Goal: Information Seeking & Learning: Find specific fact

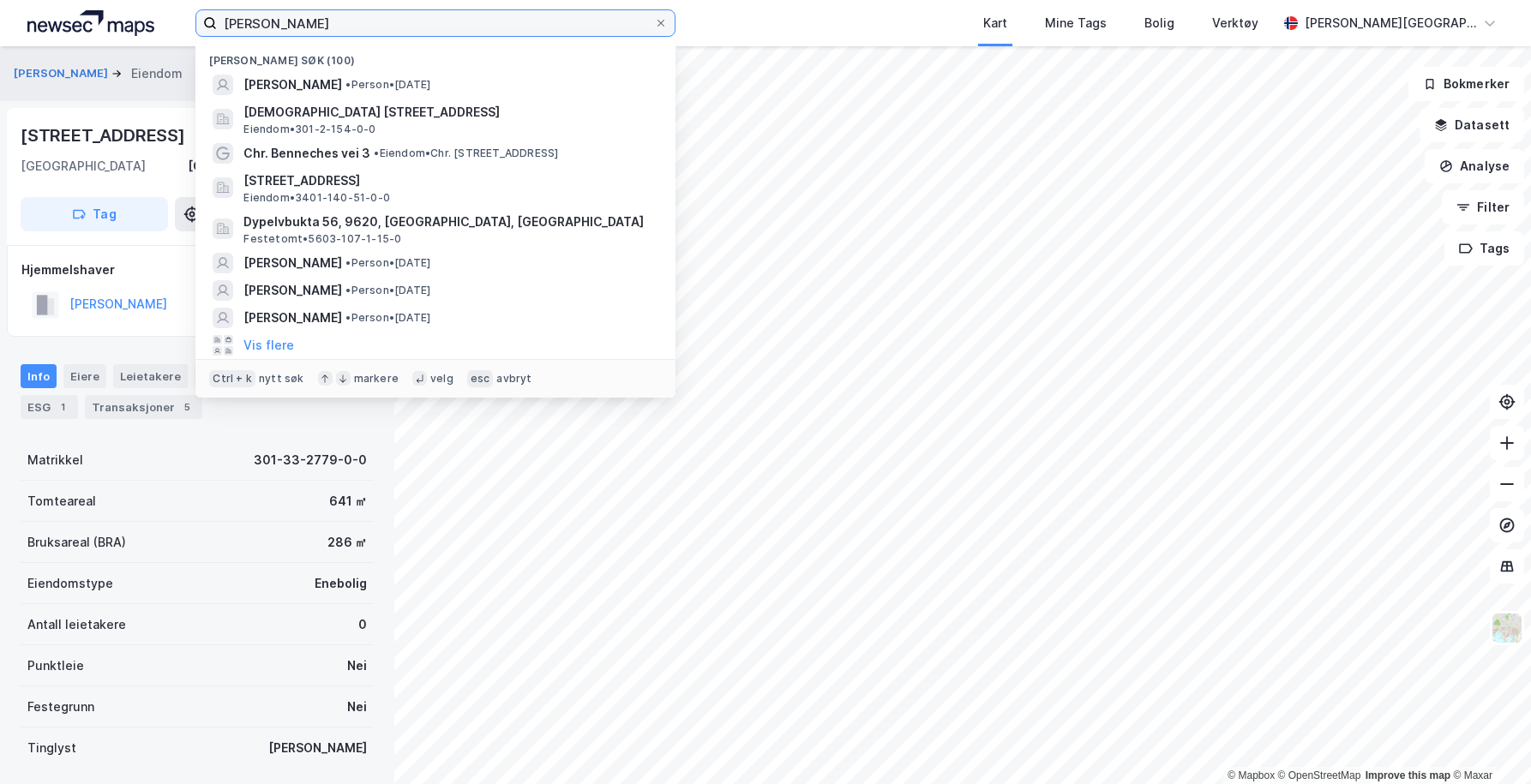
drag, startPoint x: 444, startPoint y: 35, endPoint x: 56, endPoint y: 35, distance: 388.0
click at [68, 35] on div "[PERSON_NAME] Nylige søk (100) [PERSON_NAME] • Person • [DATE] Christian [STREE…" at bounding box center [766, 23] width 1531 height 47
paste input "HUSEBYGRENDA 16 A"
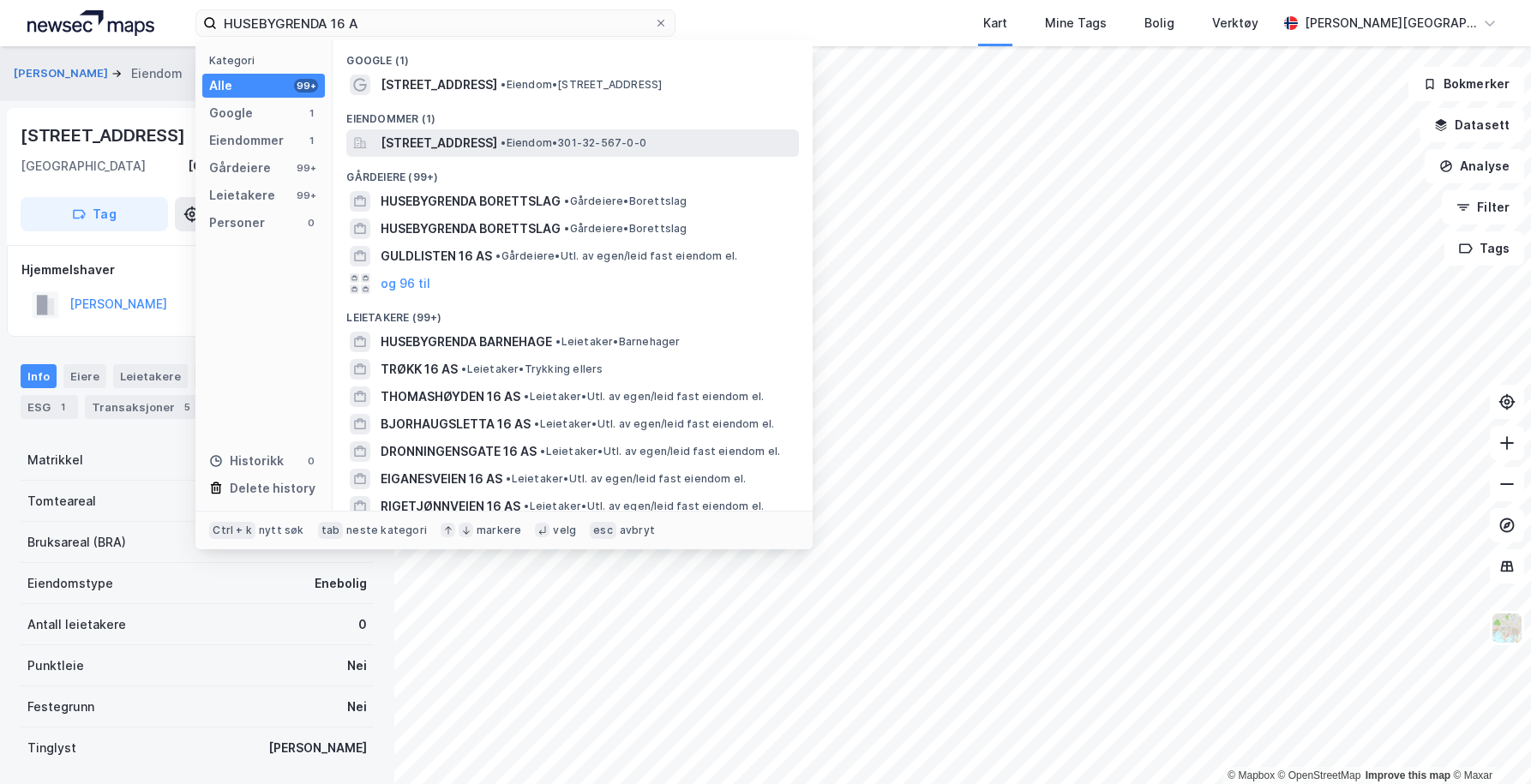
click at [497, 139] on span "[STREET_ADDRESS]" at bounding box center [439, 143] width 117 height 21
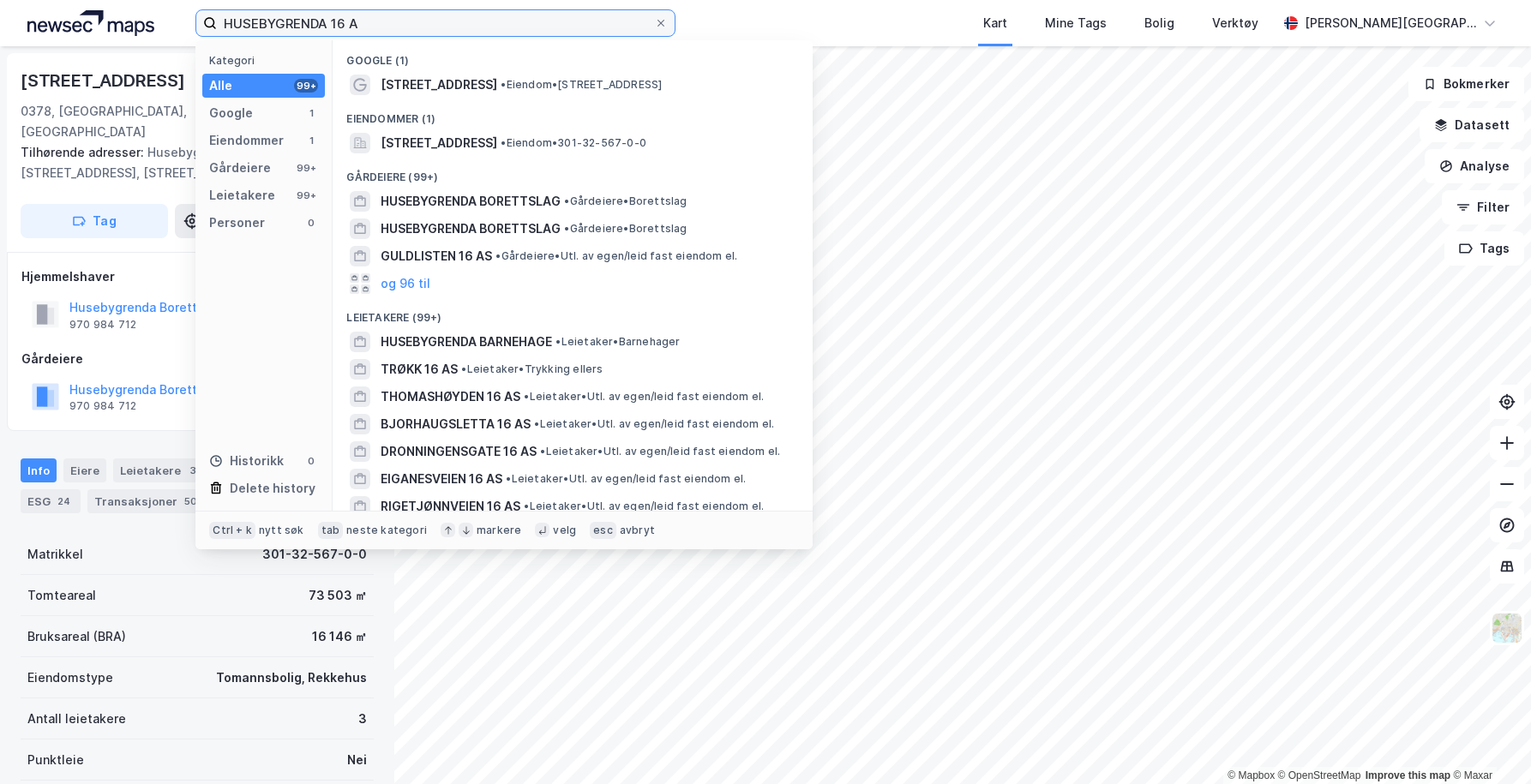
drag, startPoint x: 430, startPoint y: 25, endPoint x: 192, endPoint y: 25, distance: 238.0
click at [192, 25] on div "HUSEBYGRENDA 16 A Kategori Alle 99+ Google 1 Eiendommer 1 Gårdeiere 99+ Leietak…" at bounding box center [766, 23] width 1531 height 47
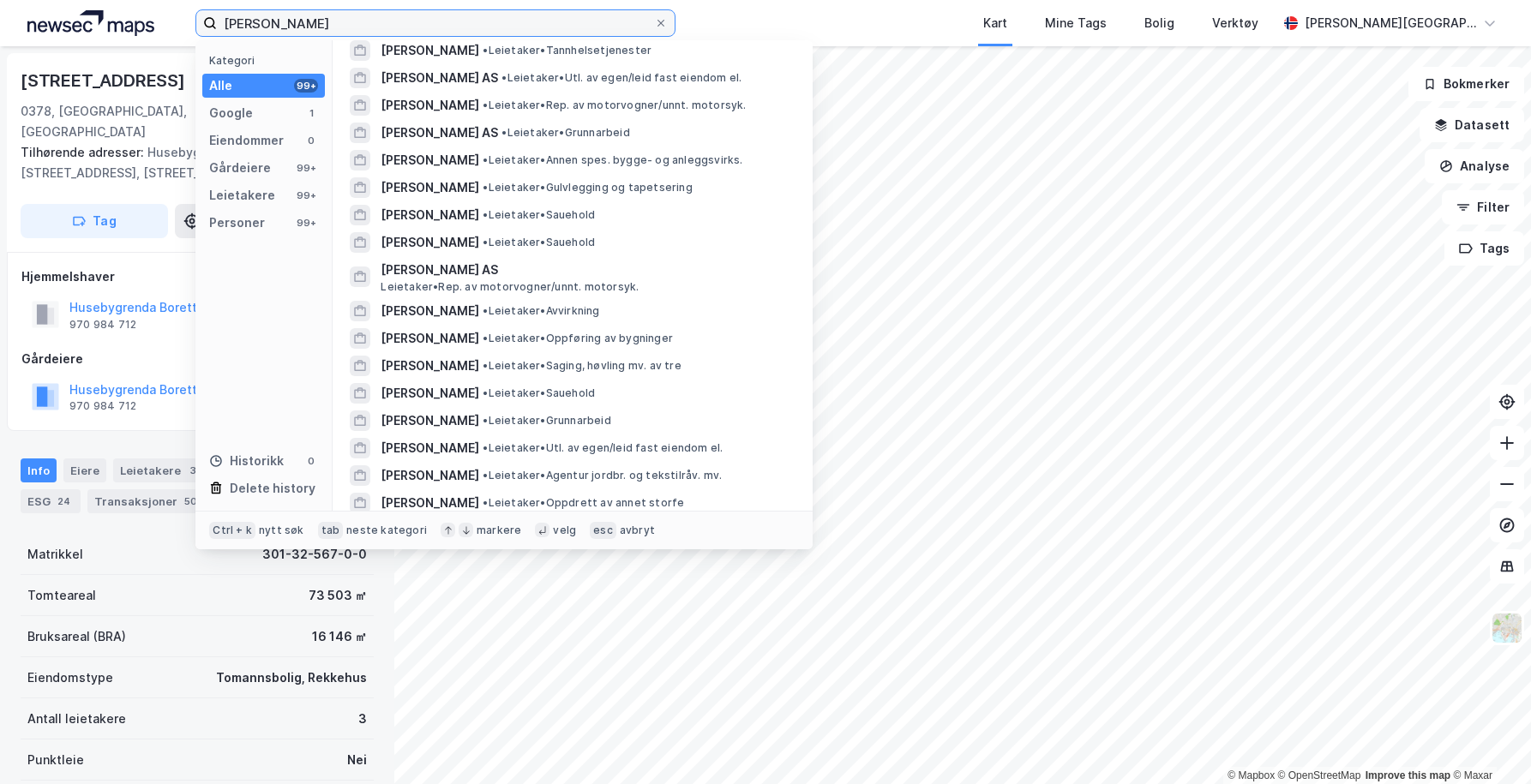
scroll to position [2709, 0]
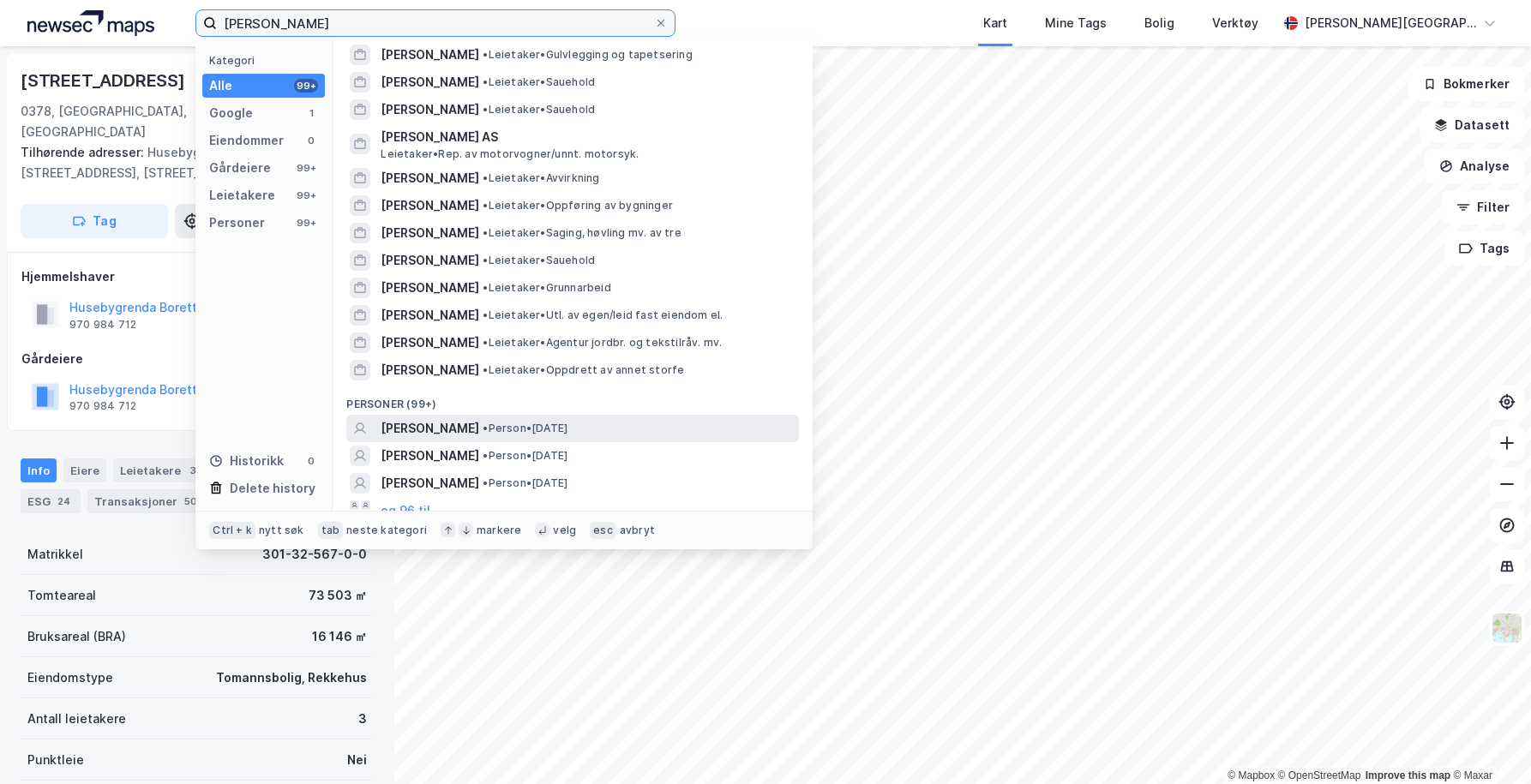
type input "[PERSON_NAME]"
click at [543, 422] on span "• Person • [DATE]" at bounding box center [525, 429] width 85 height 14
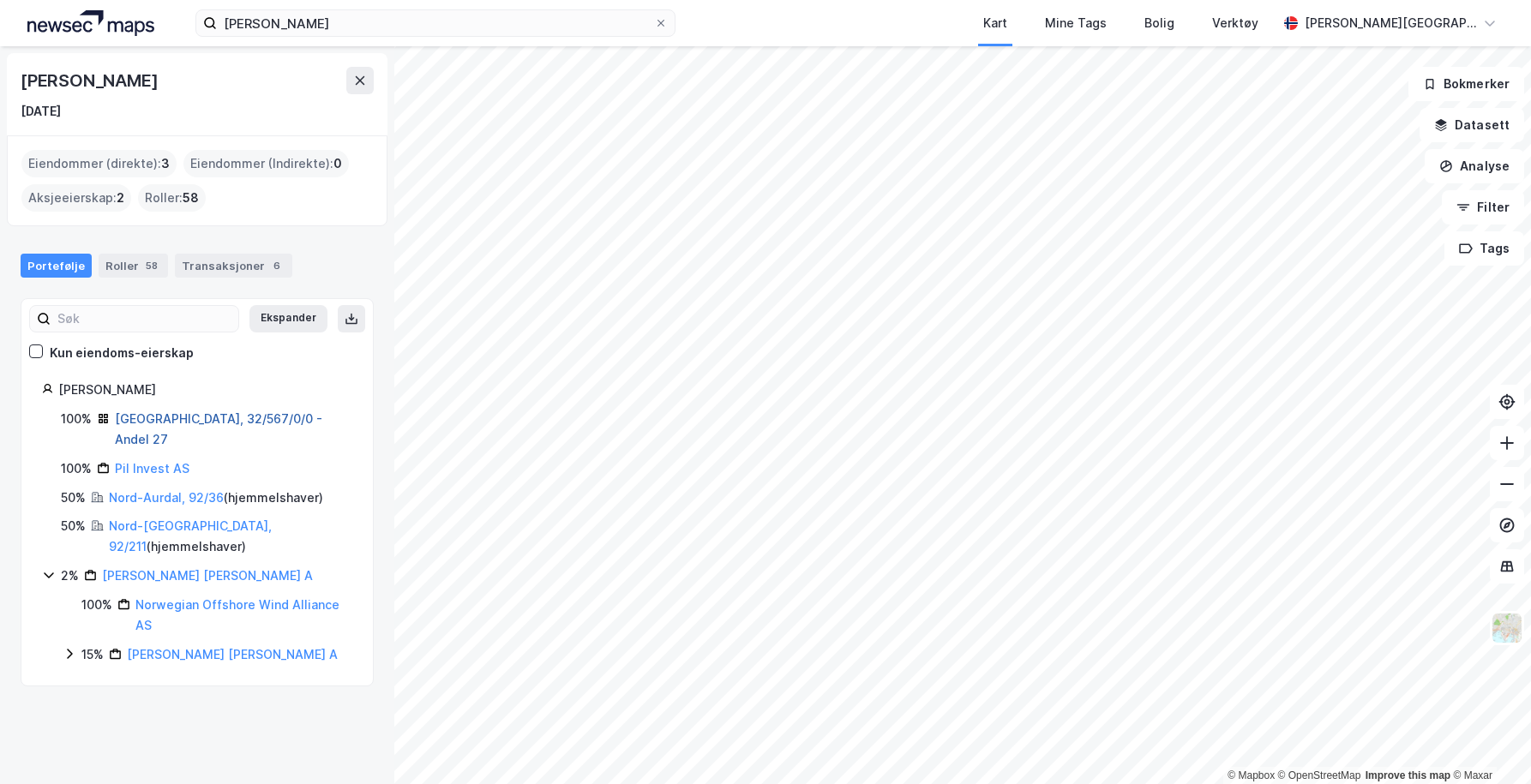
click at [205, 415] on link "[GEOGRAPHIC_DATA], 32/567/0/0 - Andel 27" at bounding box center [219, 429] width 208 height 35
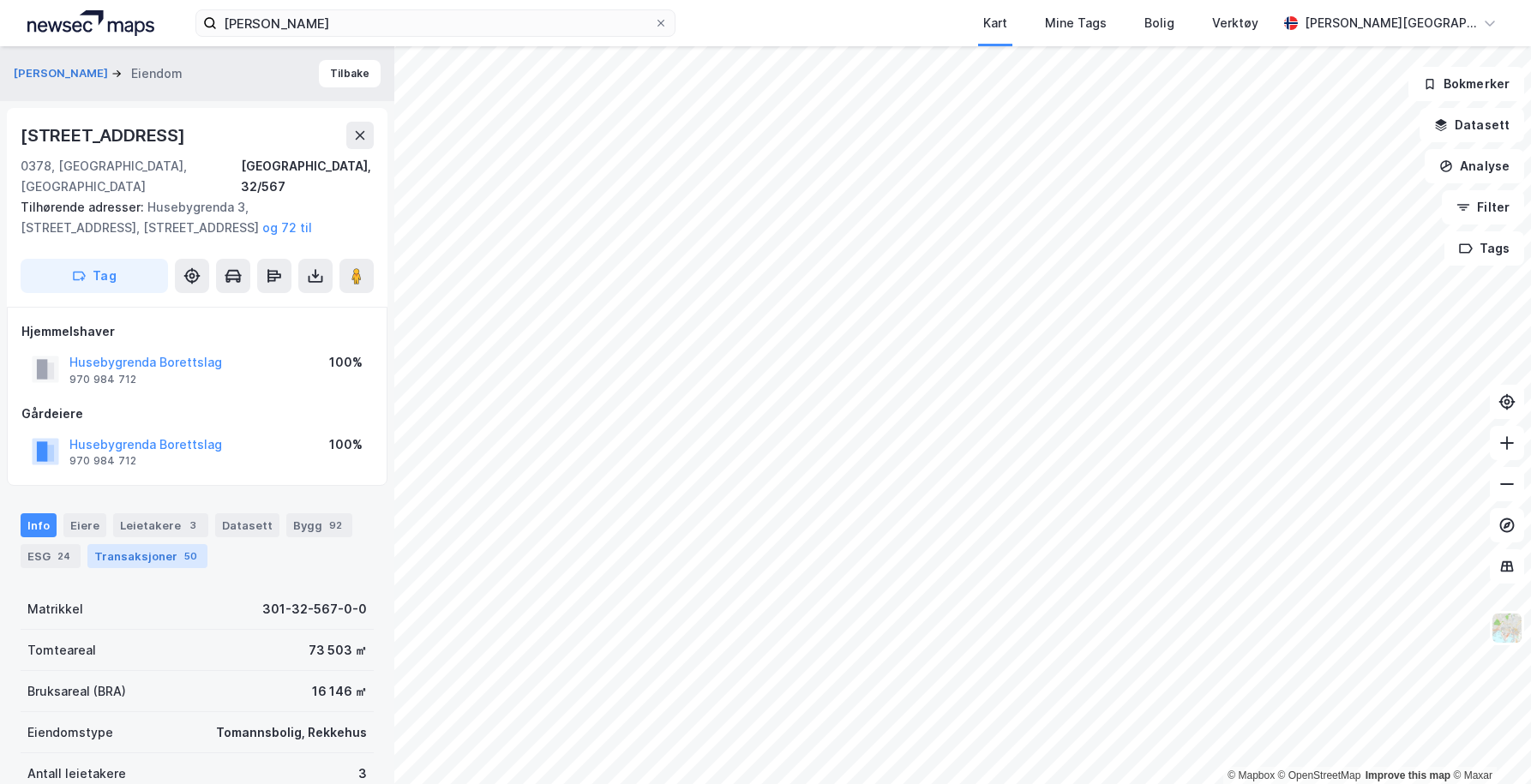
click at [151, 544] on div "Transaksjoner 50" at bounding box center [147, 556] width 120 height 24
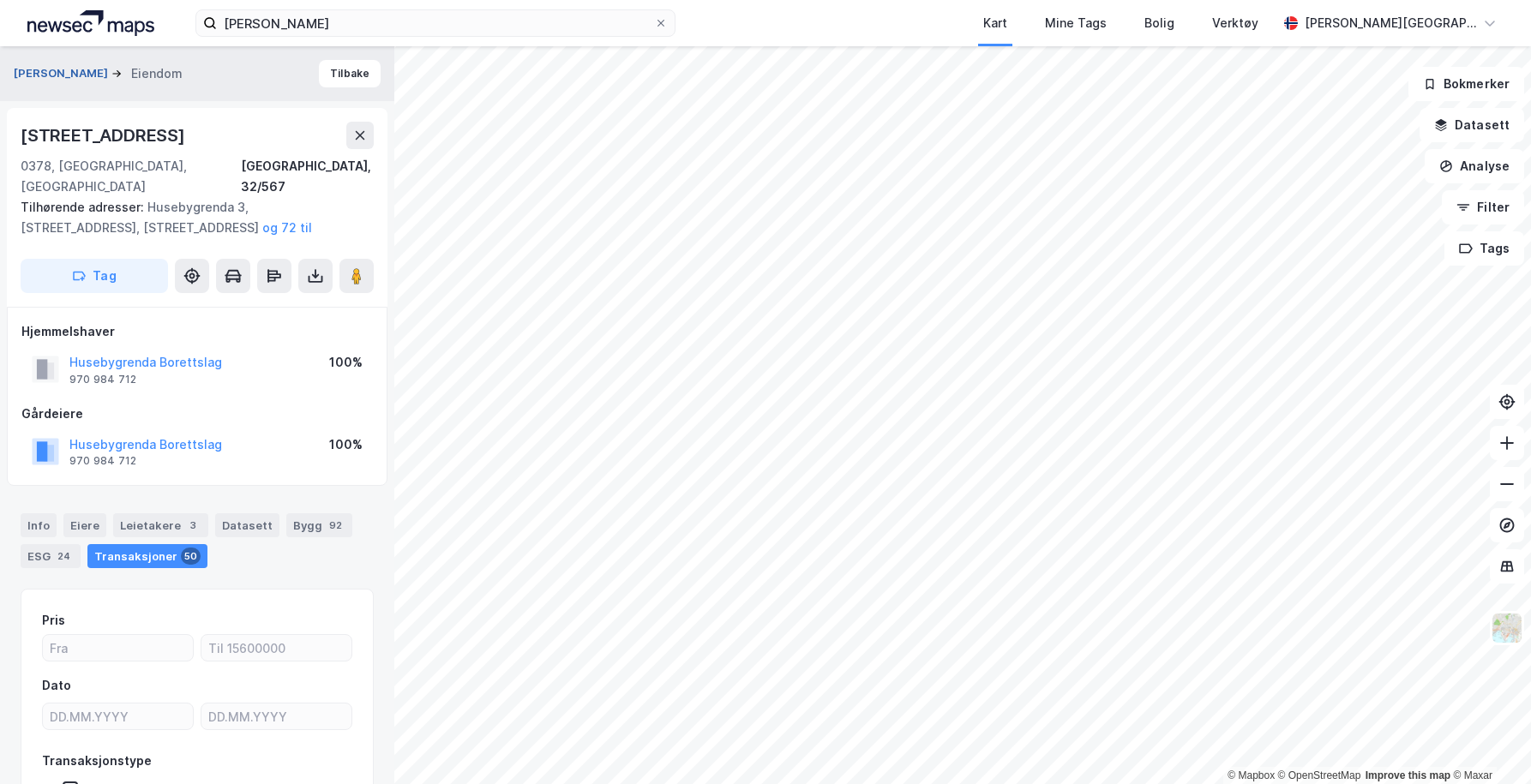
click at [92, 69] on button "[PERSON_NAME]" at bounding box center [62, 73] width 98 height 17
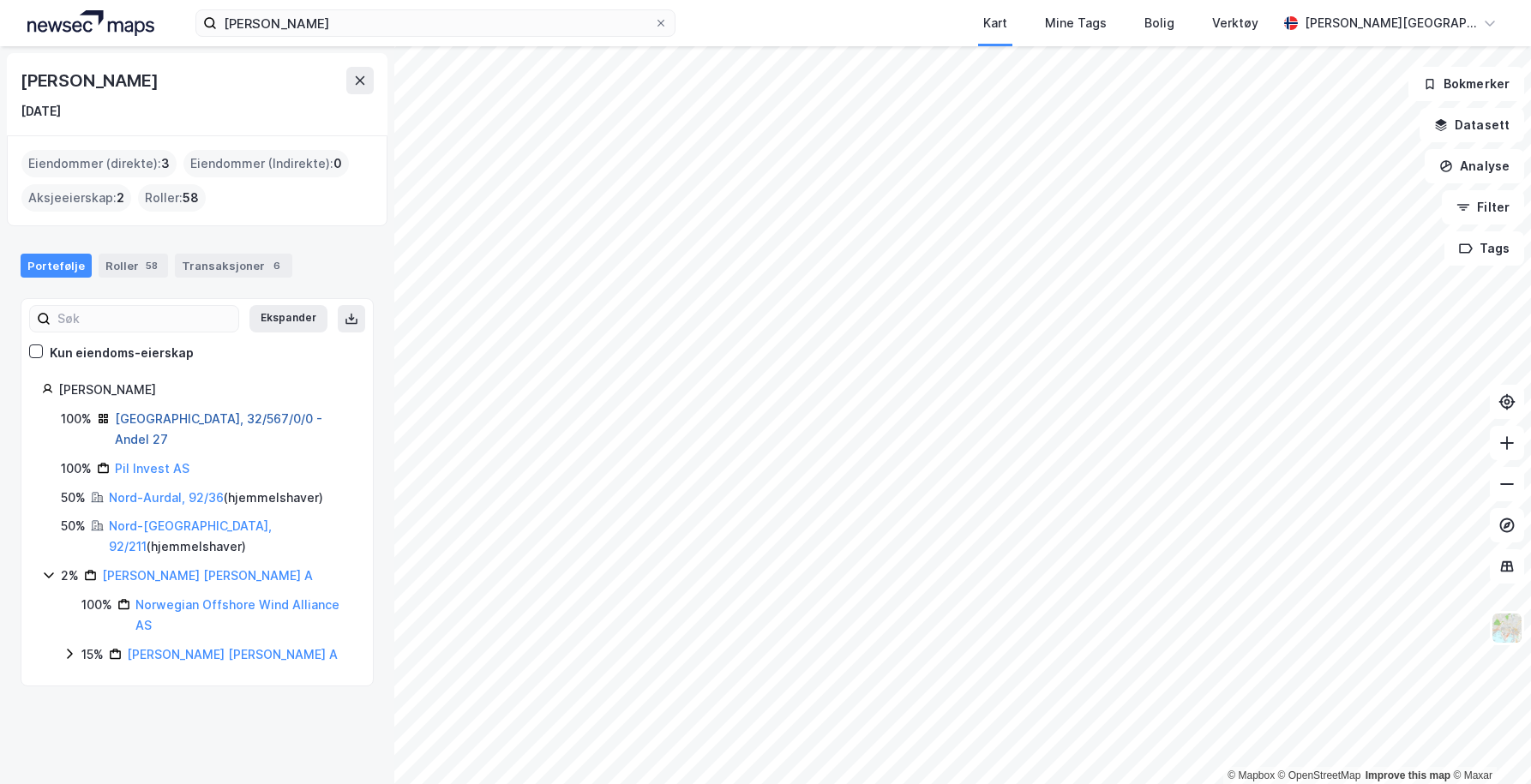
click at [241, 422] on link "[GEOGRAPHIC_DATA], 32/567/0/0 - Andel 27" at bounding box center [219, 429] width 208 height 35
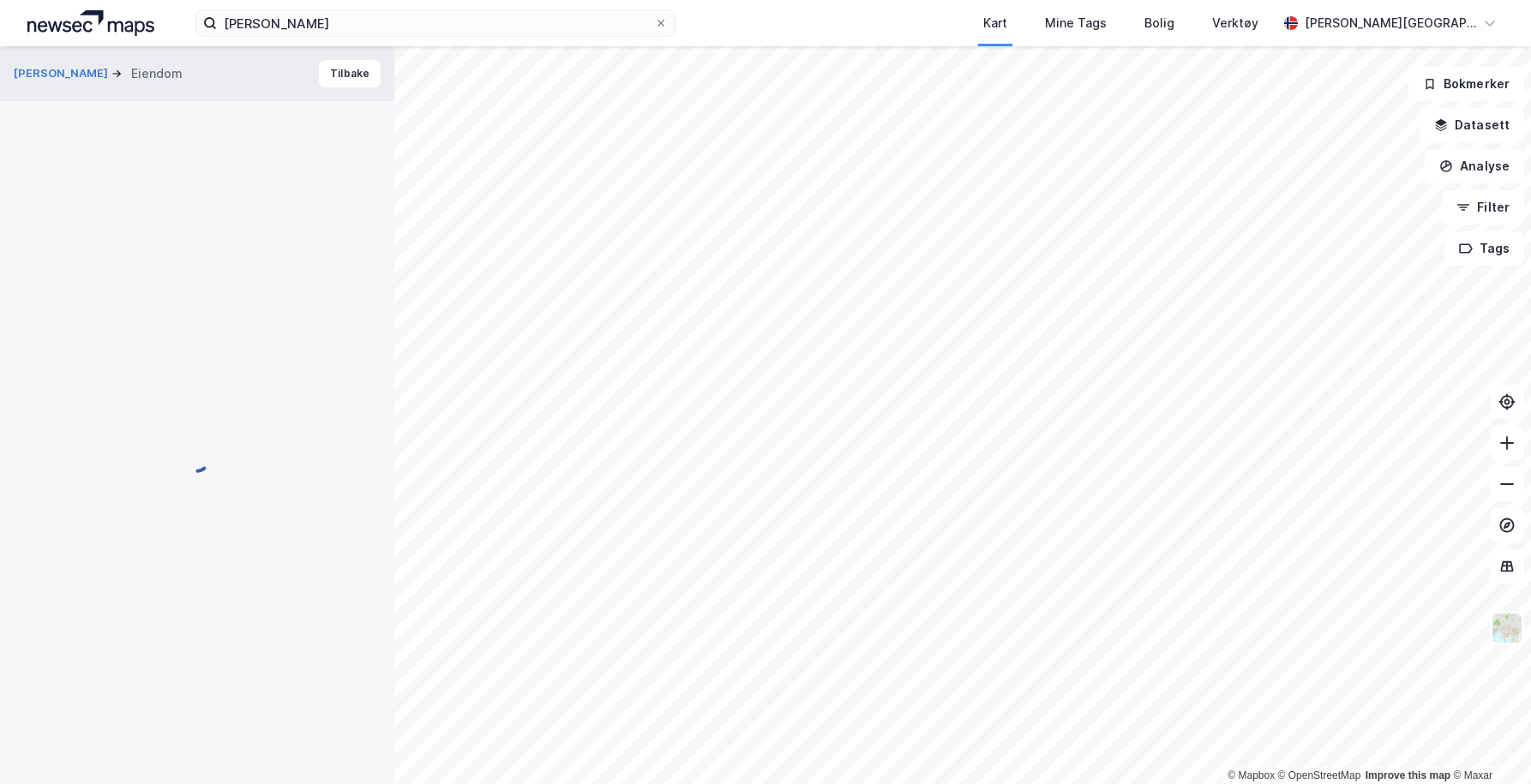
scroll to position [245, 0]
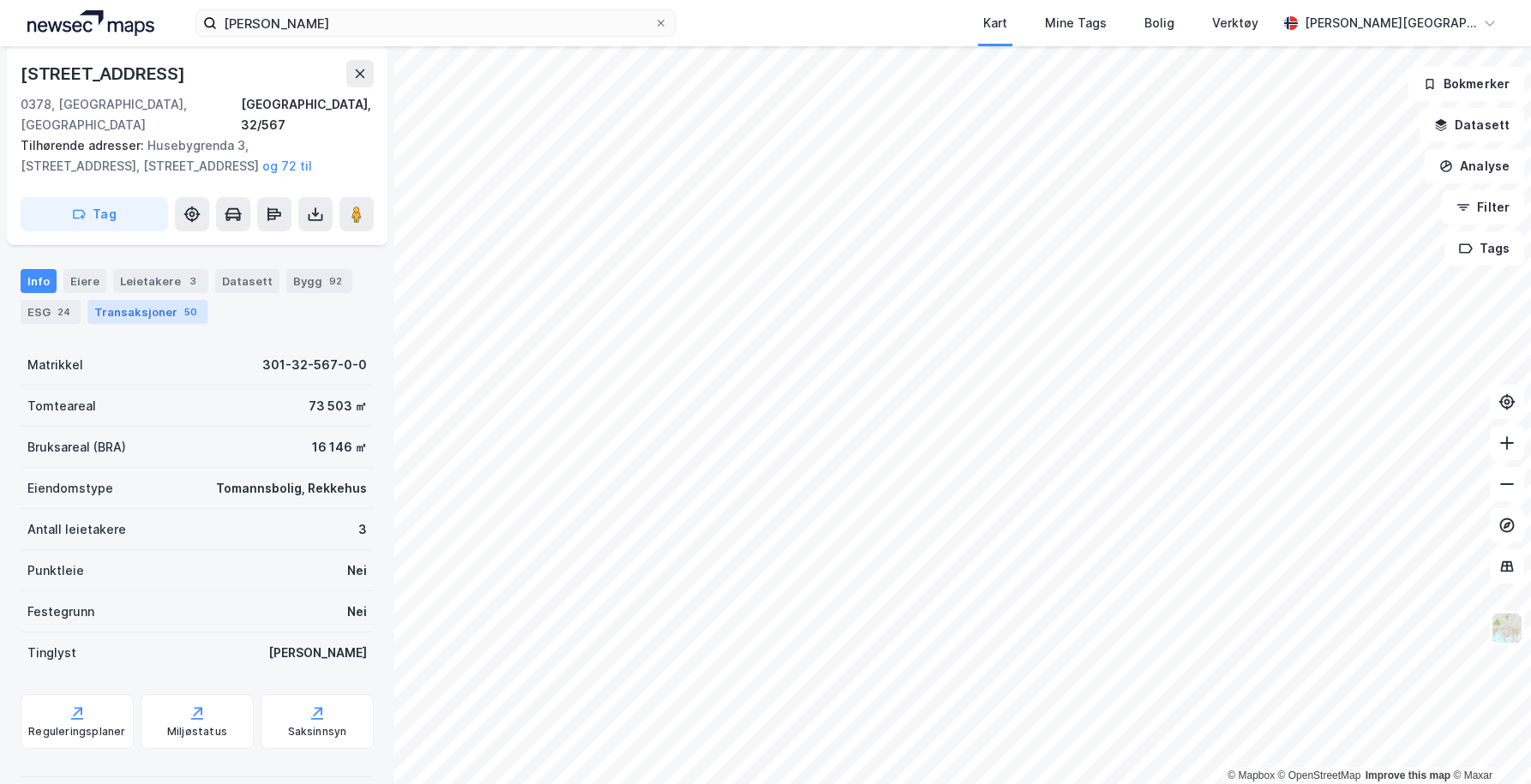
click at [112, 300] on div "Transaksjoner 50" at bounding box center [147, 312] width 120 height 24
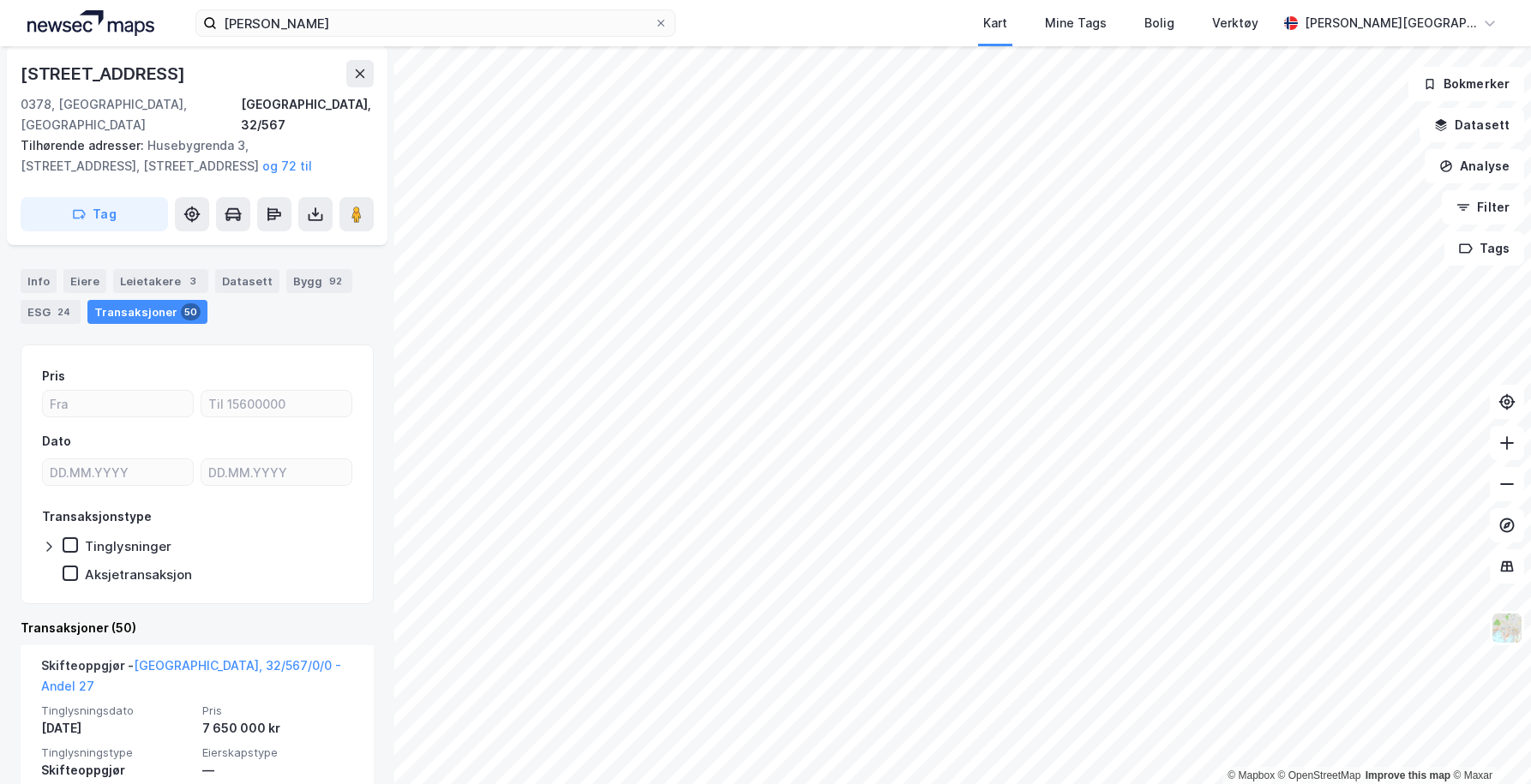
scroll to position [105, 0]
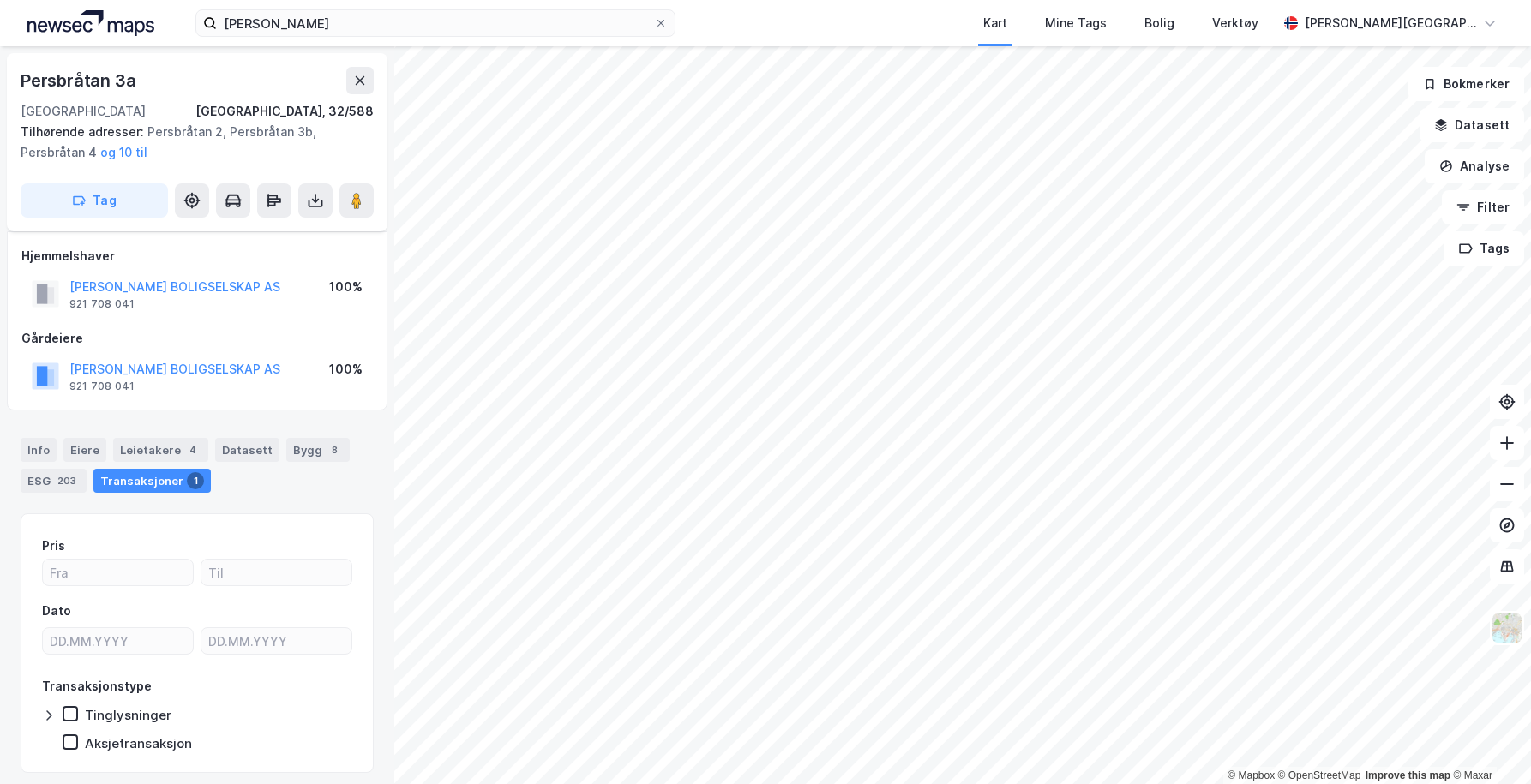
scroll to position [50, 0]
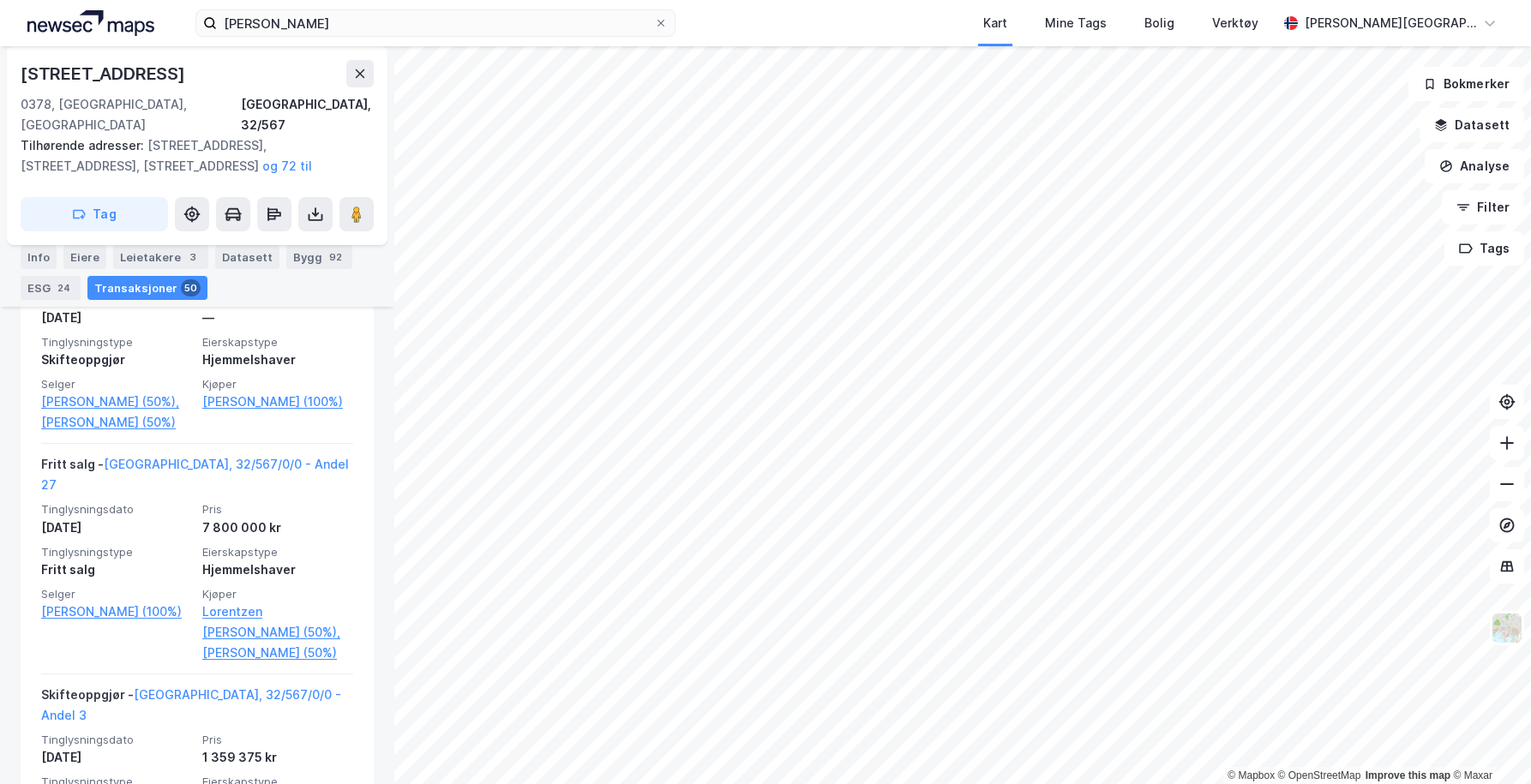
scroll to position [4410, 0]
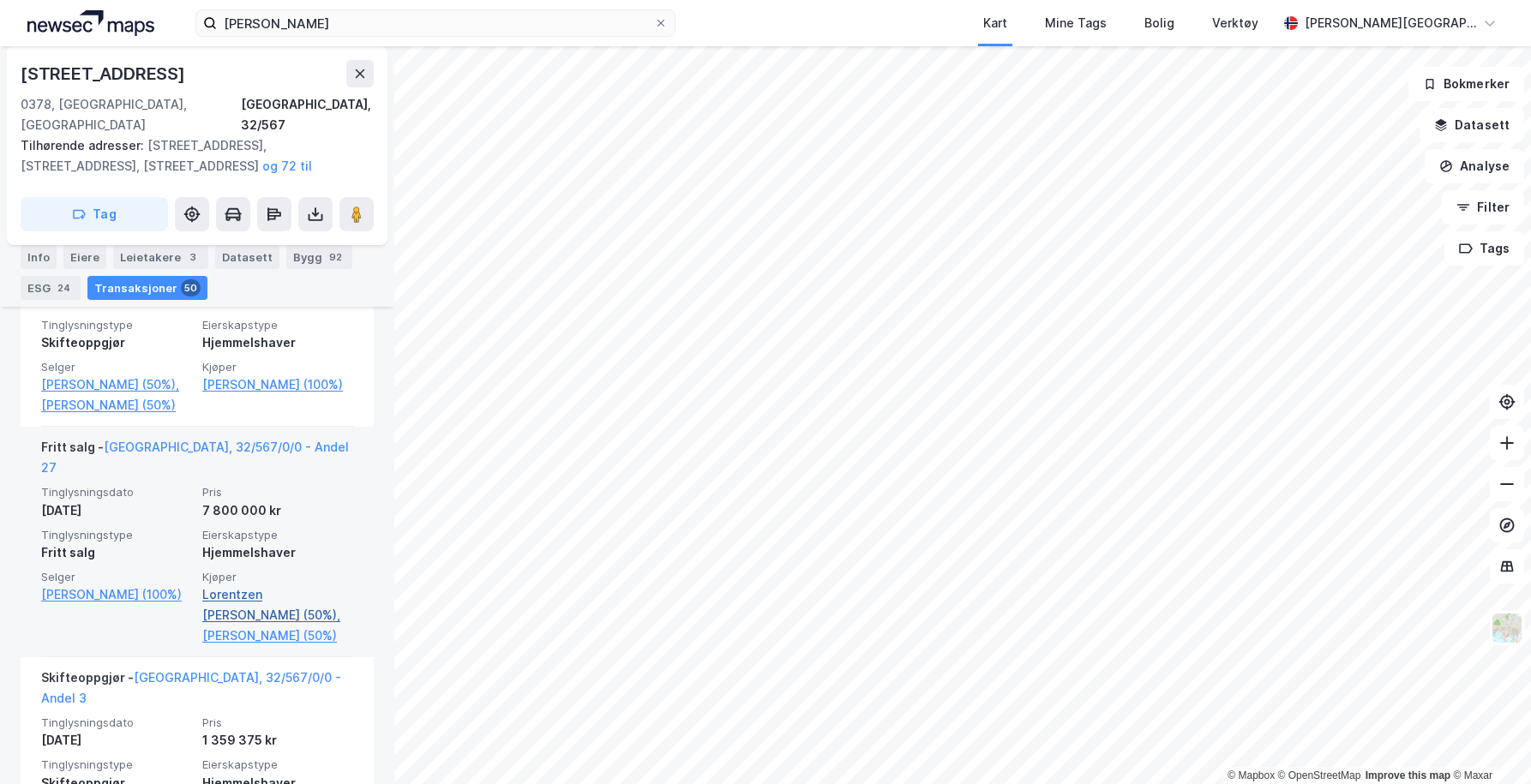
click at [241, 593] on link "Lorentzen [PERSON_NAME] (50%)," at bounding box center [277, 605] width 151 height 42
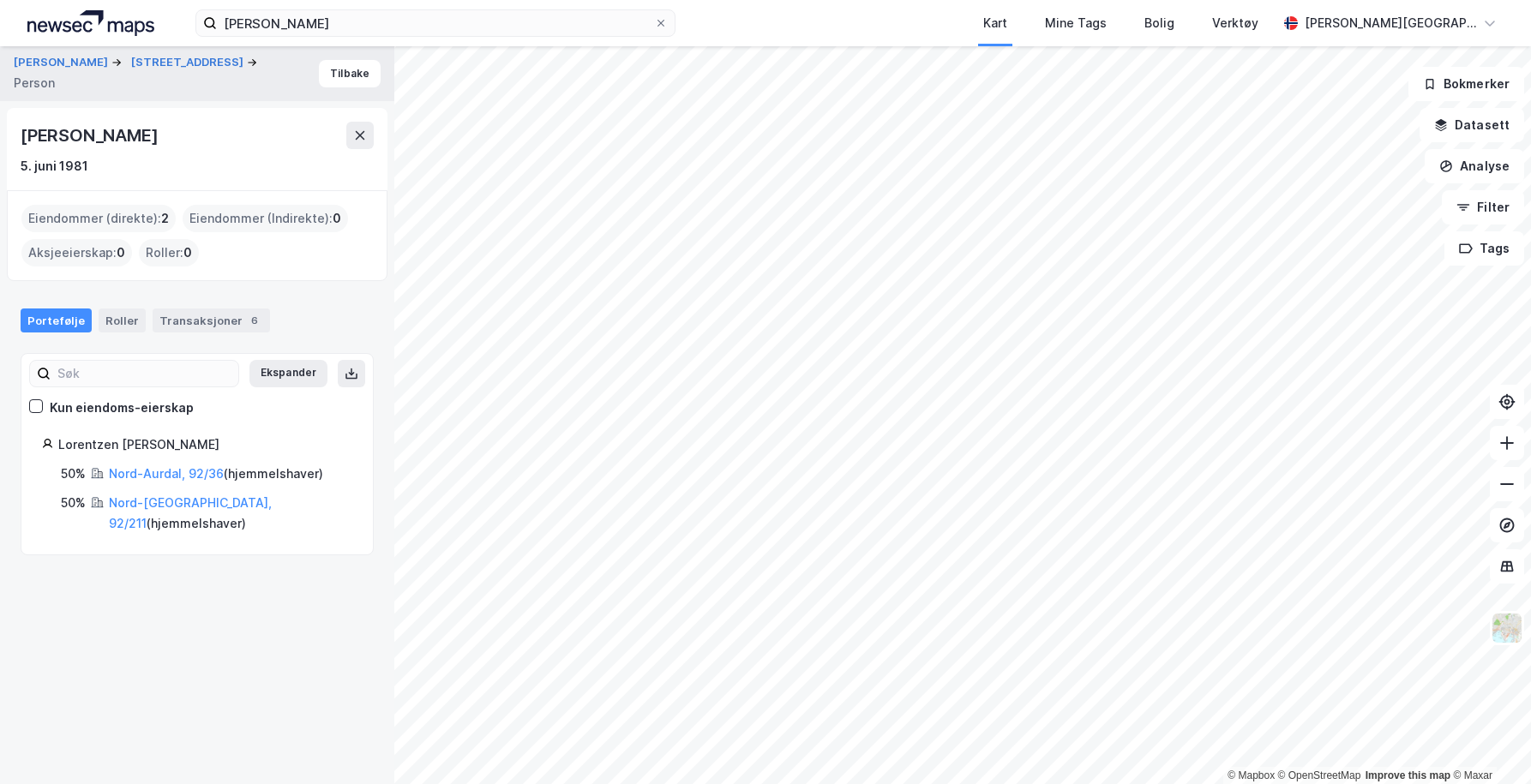
drag, startPoint x: 185, startPoint y: 141, endPoint x: 17, endPoint y: 140, distance: 168.0
click at [17, 140] on div "[PERSON_NAME] [DATE]" at bounding box center [197, 148] width 380 height 82
copy div "[PERSON_NAME]"
